Goal: Task Accomplishment & Management: Use online tool/utility

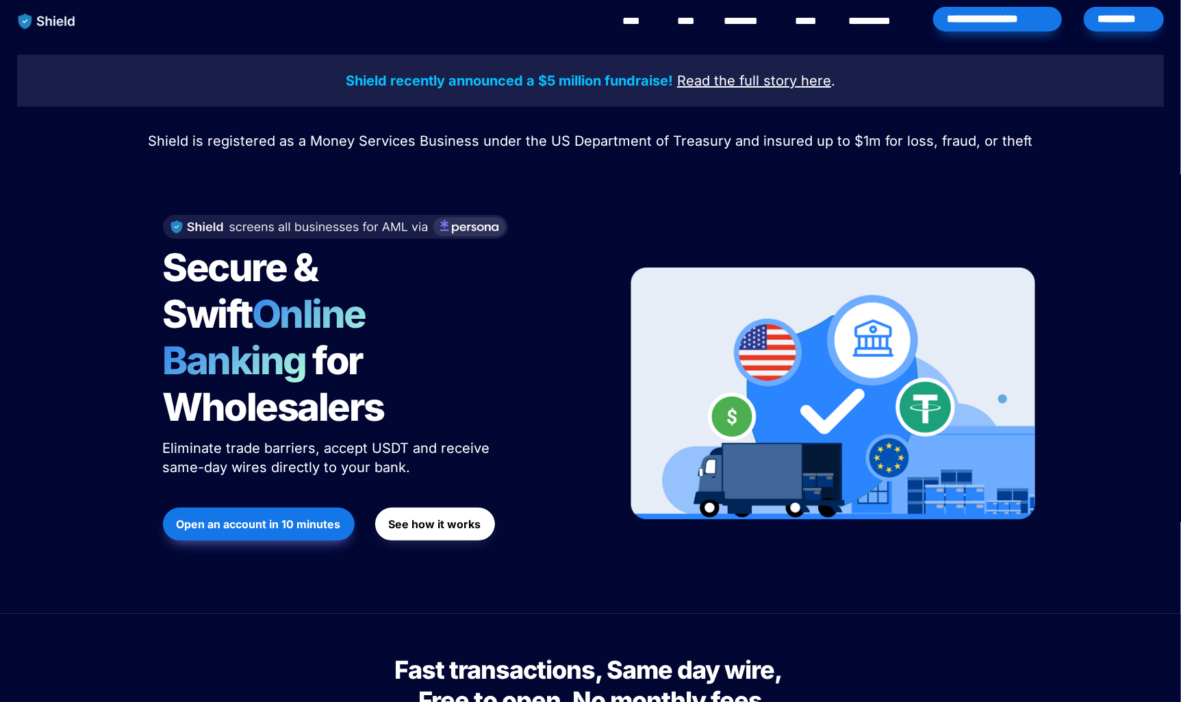
click at [1139, 25] on div "*********" at bounding box center [1124, 19] width 80 height 25
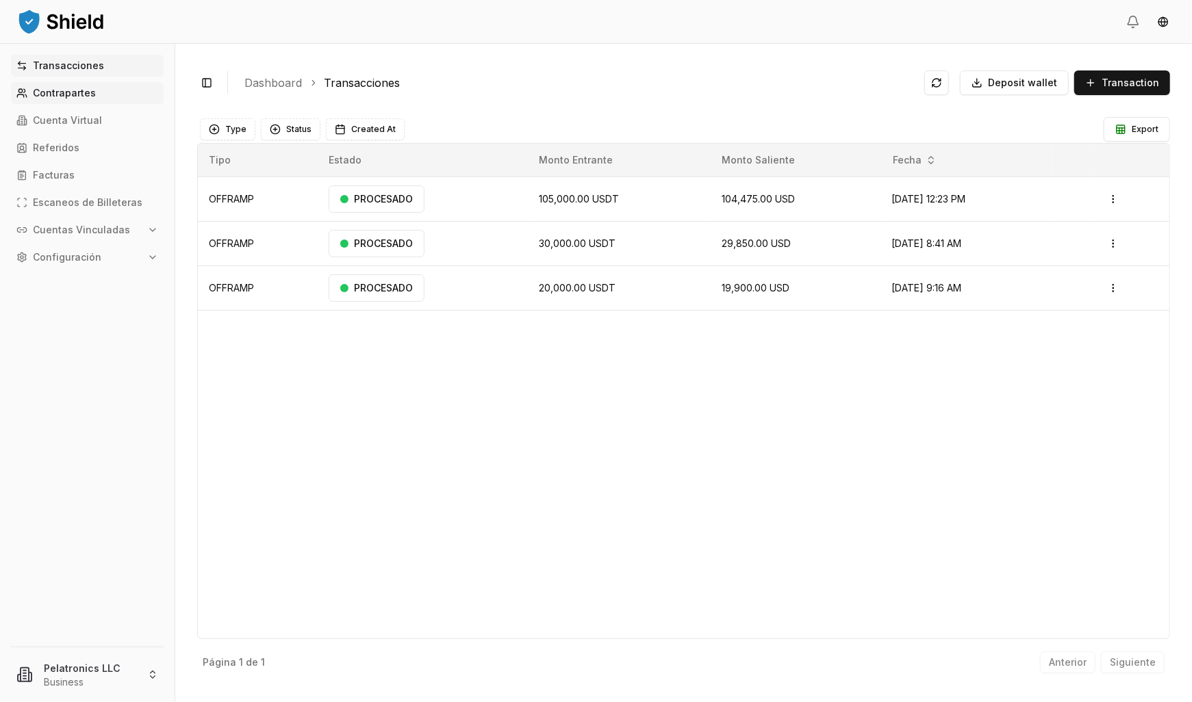
click at [59, 97] on p "Contrapartes" at bounding box center [64, 93] width 63 height 10
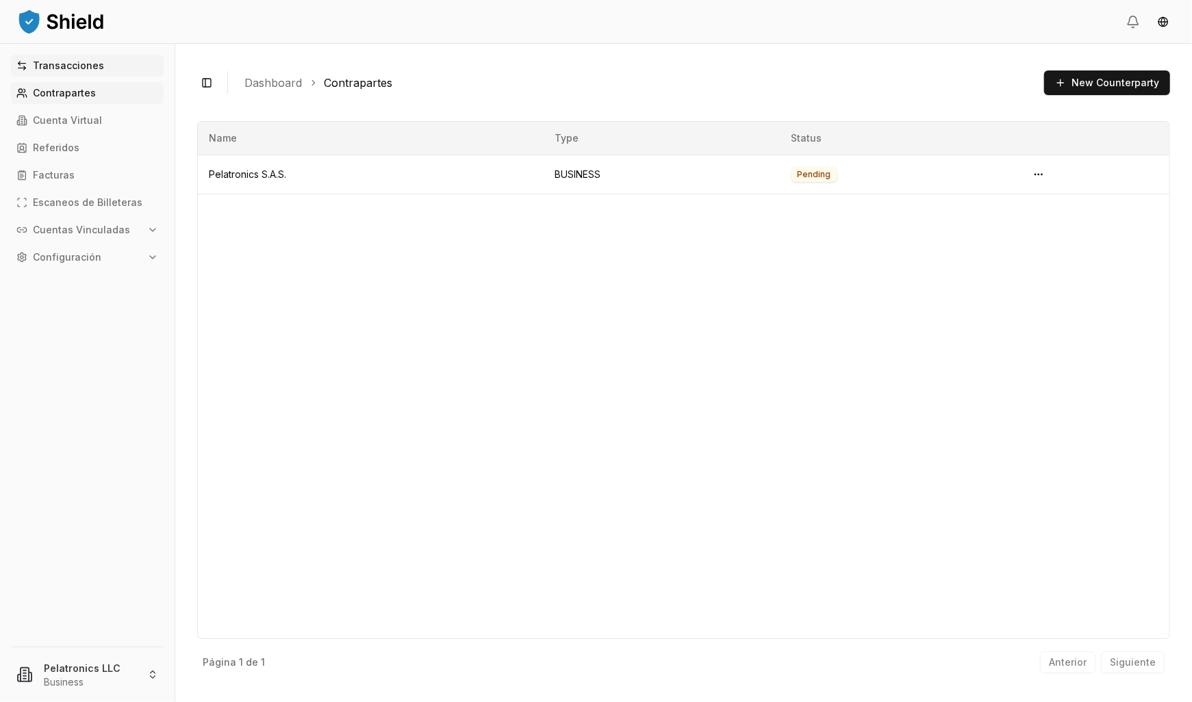
click at [77, 64] on p "Transacciones" at bounding box center [68, 66] width 71 height 10
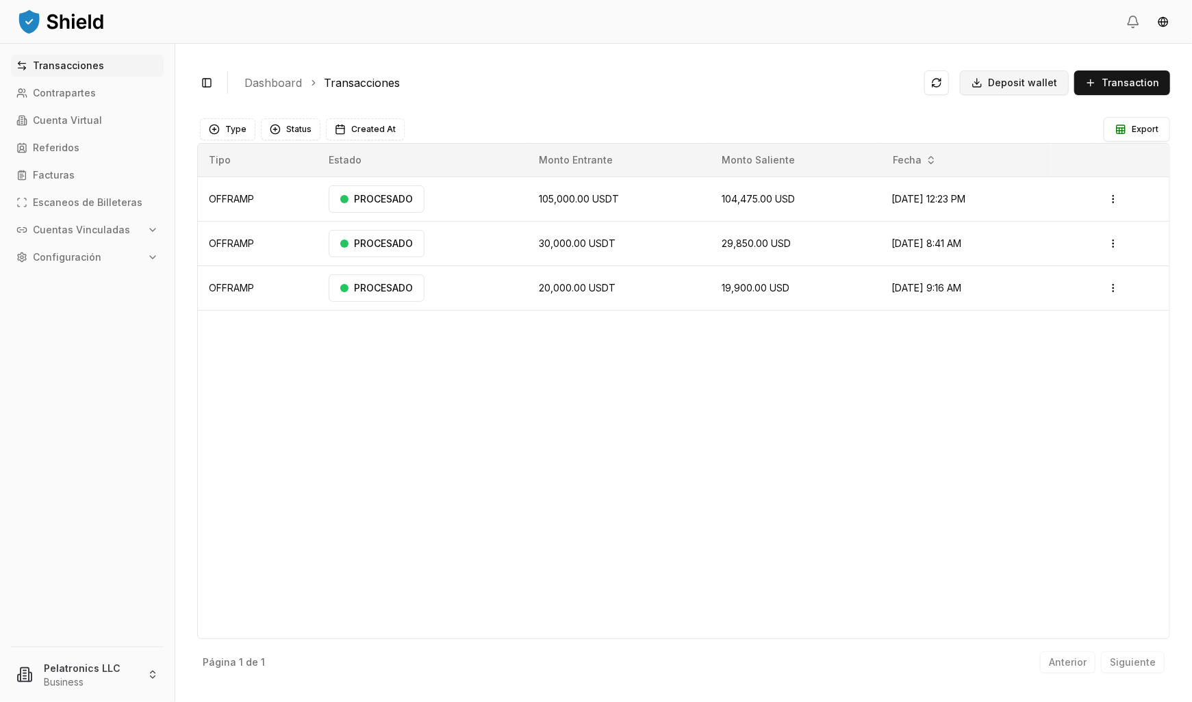
click at [1019, 78] on span "Deposit wallet" at bounding box center [1022, 83] width 69 height 14
click at [1113, 81] on span "Transaction" at bounding box center [1131, 83] width 58 height 14
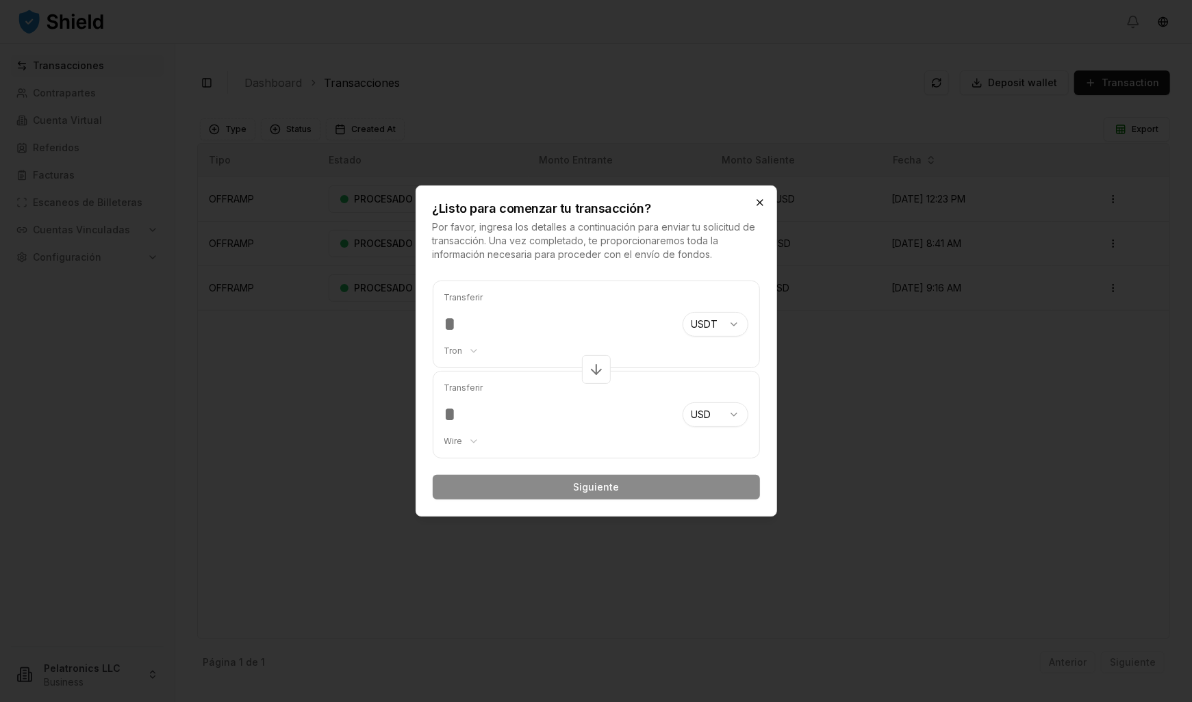
click at [759, 203] on icon "button" at bounding box center [759, 202] width 5 height 5
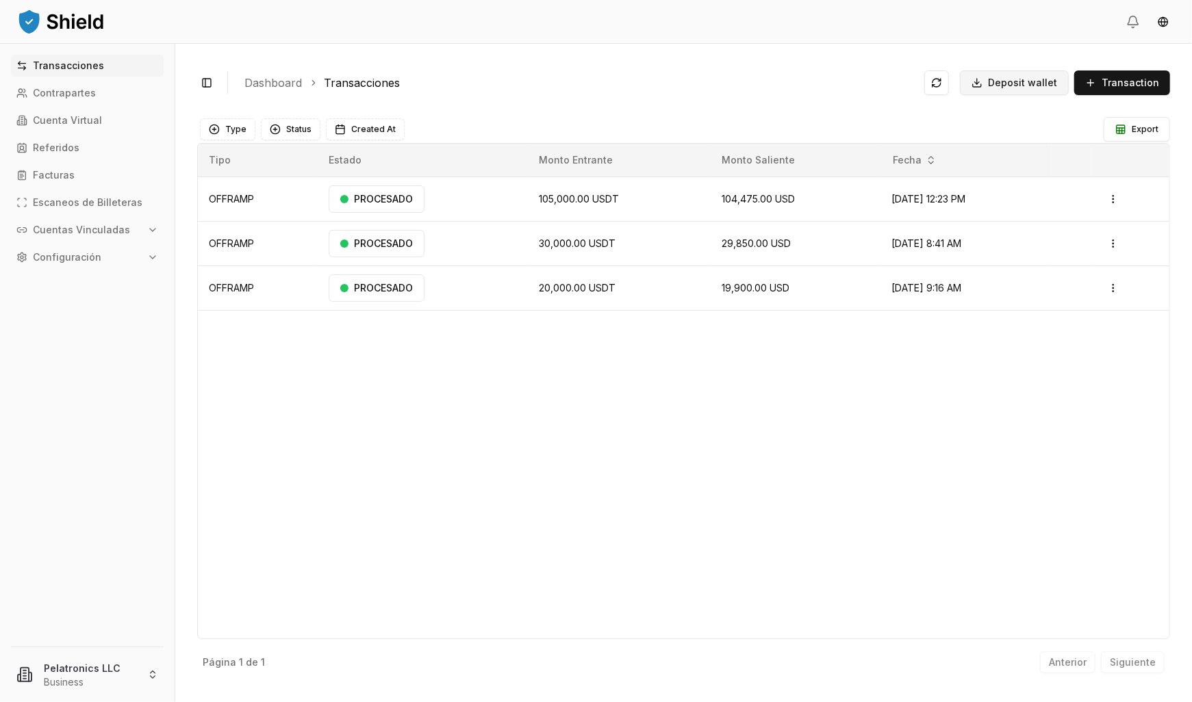
click at [1033, 77] on span "Deposit wallet" at bounding box center [1022, 83] width 69 height 14
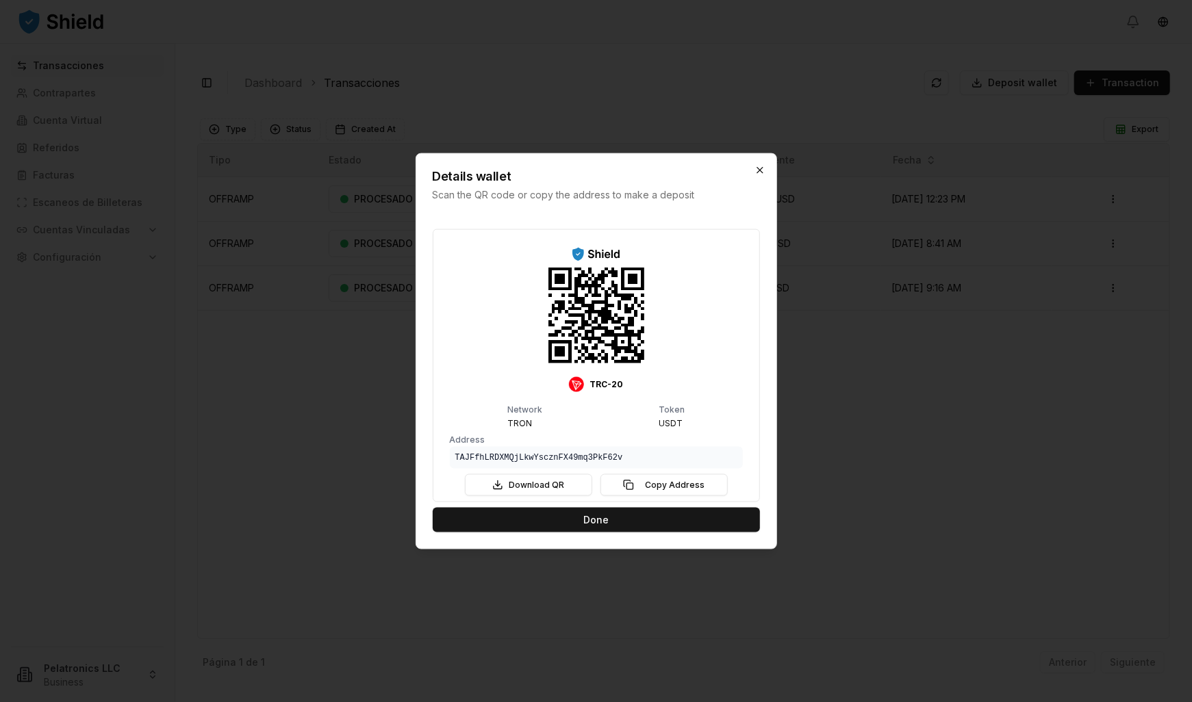
click at [761, 168] on icon "button" at bounding box center [759, 170] width 11 height 11
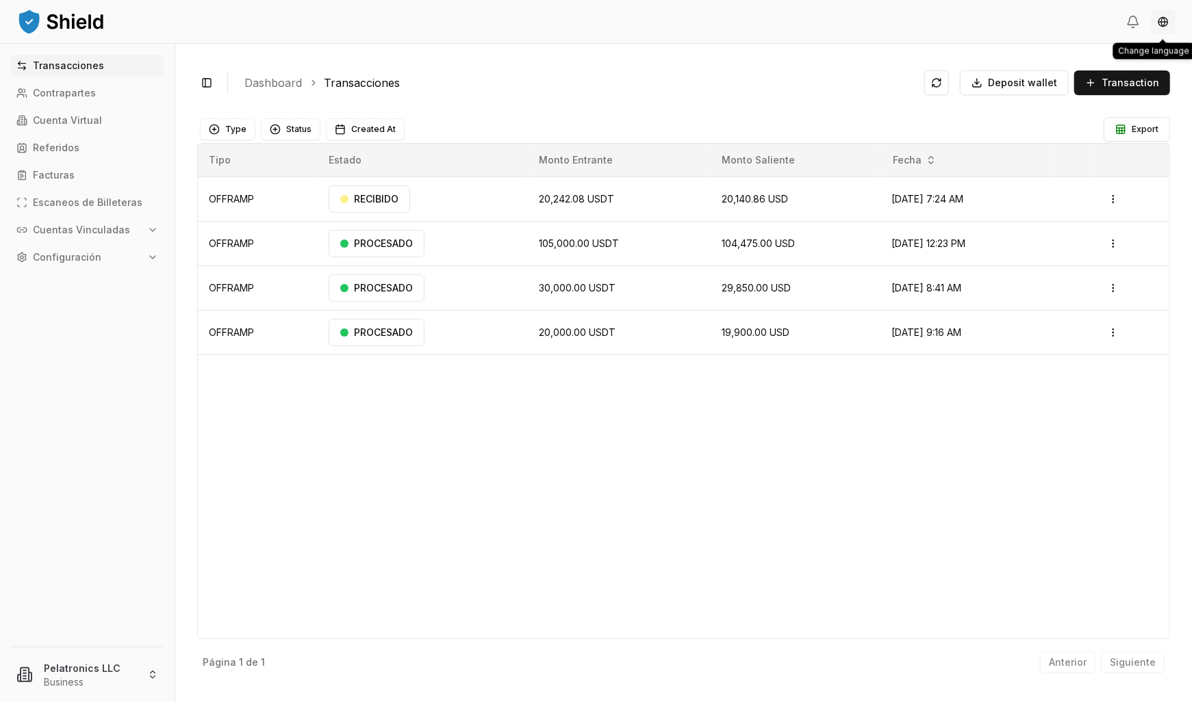
click at [1163, 25] on html "Transacciones Contrapartes Cuenta Virtual Referidos Facturas Escaneos de Billet…" at bounding box center [596, 351] width 1192 height 702
click at [995, 31] on html "Transacciones Contrapartes Cuenta Virtual Referidos Facturas Escaneos de Billet…" at bounding box center [596, 351] width 1192 height 702
